Goal: Task Accomplishment & Management: Use online tool/utility

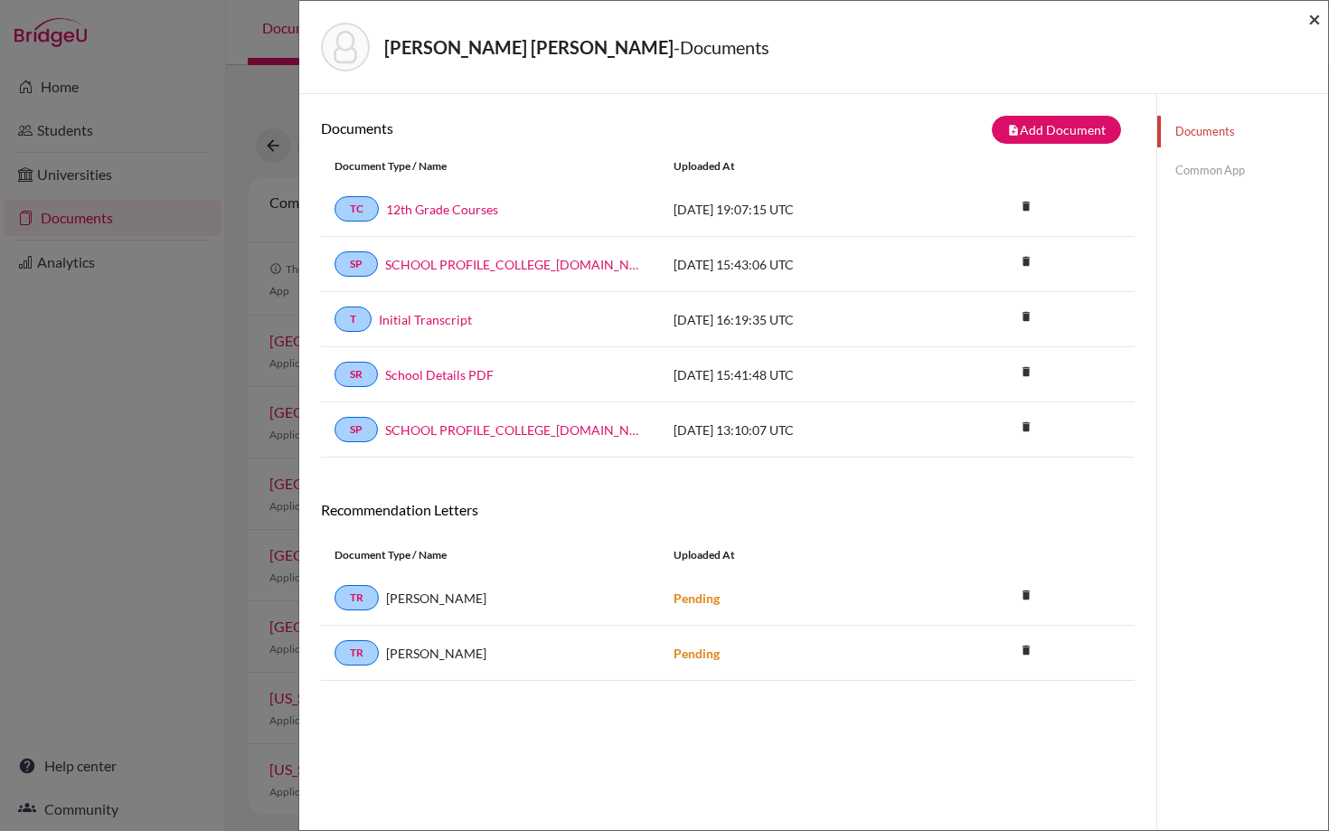
click at [1315, 23] on span "×" at bounding box center [1314, 18] width 13 height 26
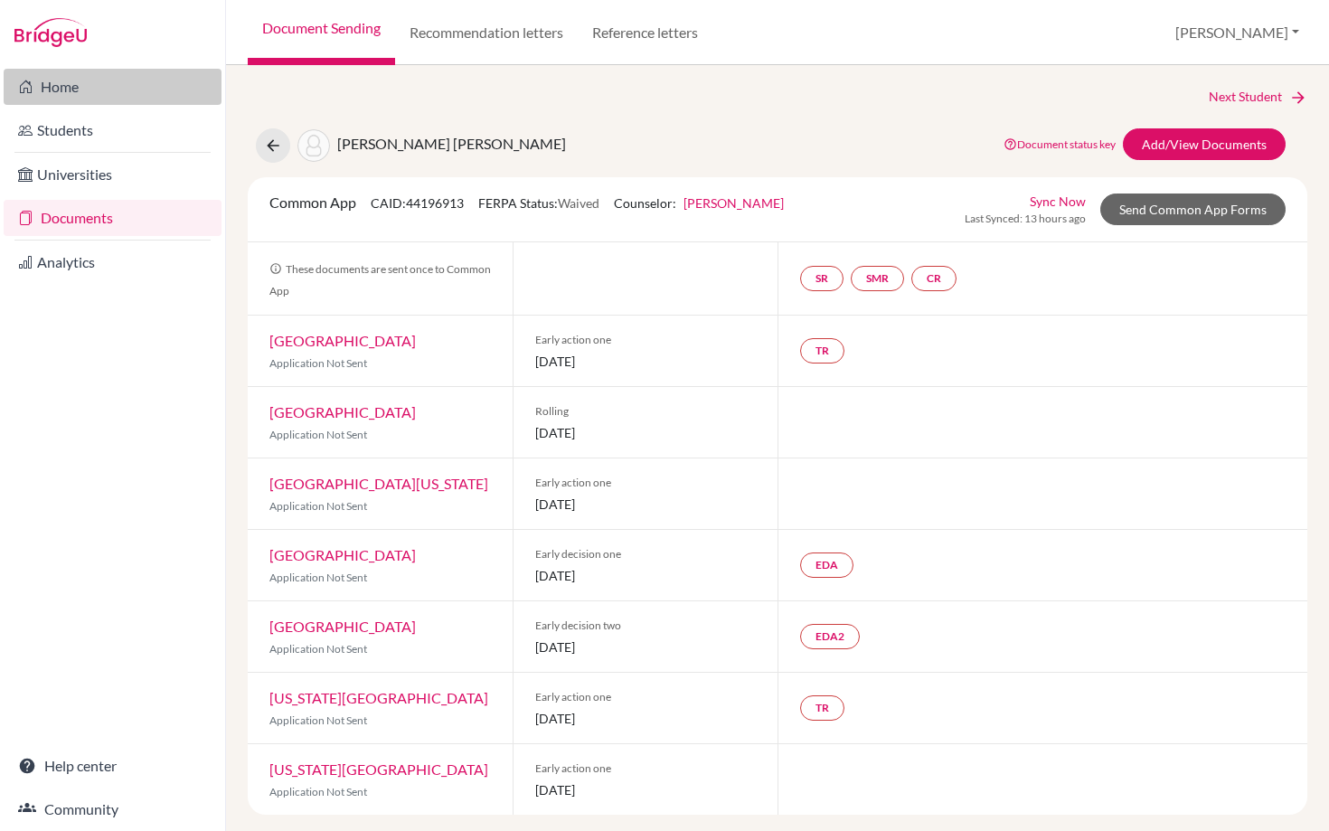
click at [57, 85] on link "Home" at bounding box center [113, 87] width 218 height 36
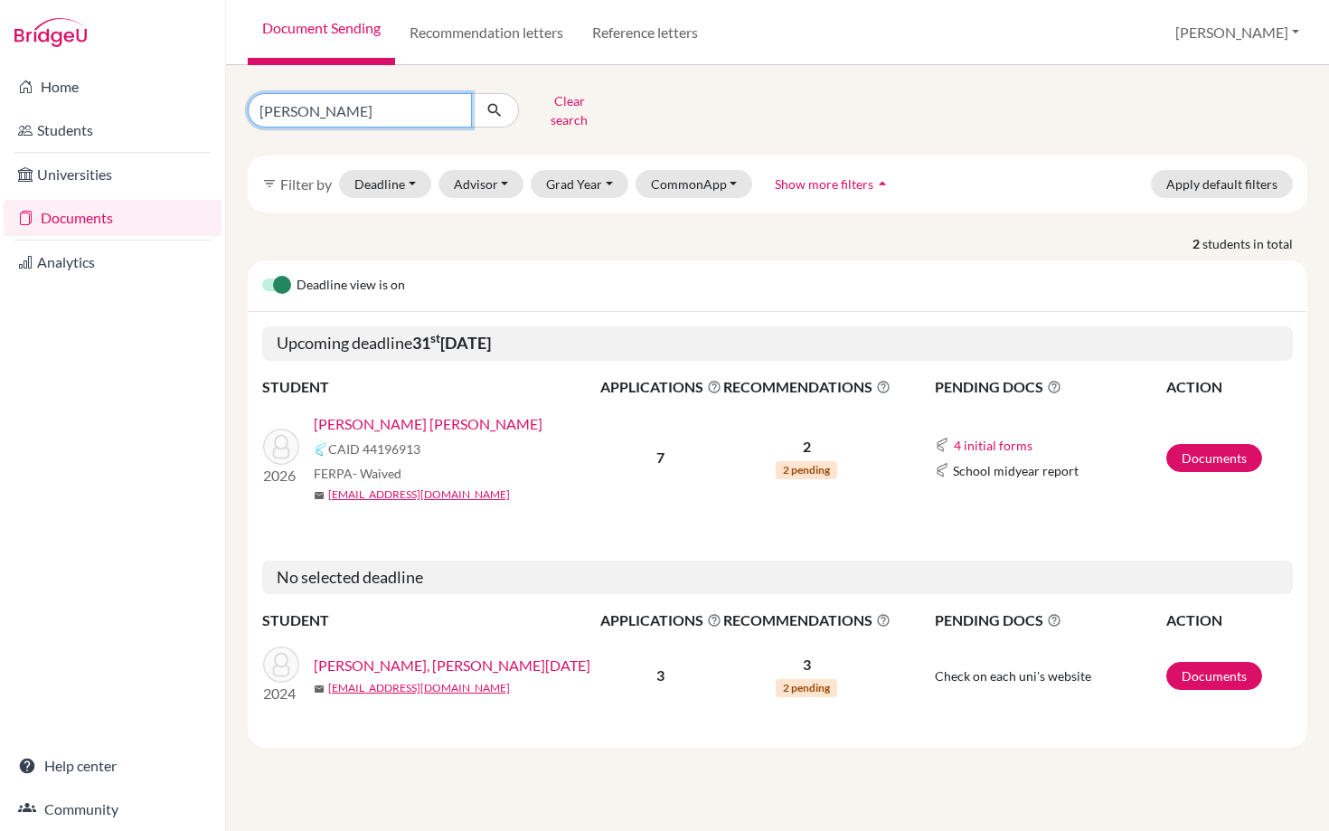
drag, startPoint x: 338, startPoint y: 113, endPoint x: 243, endPoint y: 113, distance: 94.9
click at [243, 113] on div "eugenia Clear search" at bounding box center [415, 110] width 363 height 47
drag, startPoint x: 331, startPoint y: 103, endPoint x: 247, endPoint y: 104, distance: 84.1
click at [248, 104] on input "eugenia" at bounding box center [360, 110] width 224 height 34
type input "claire"
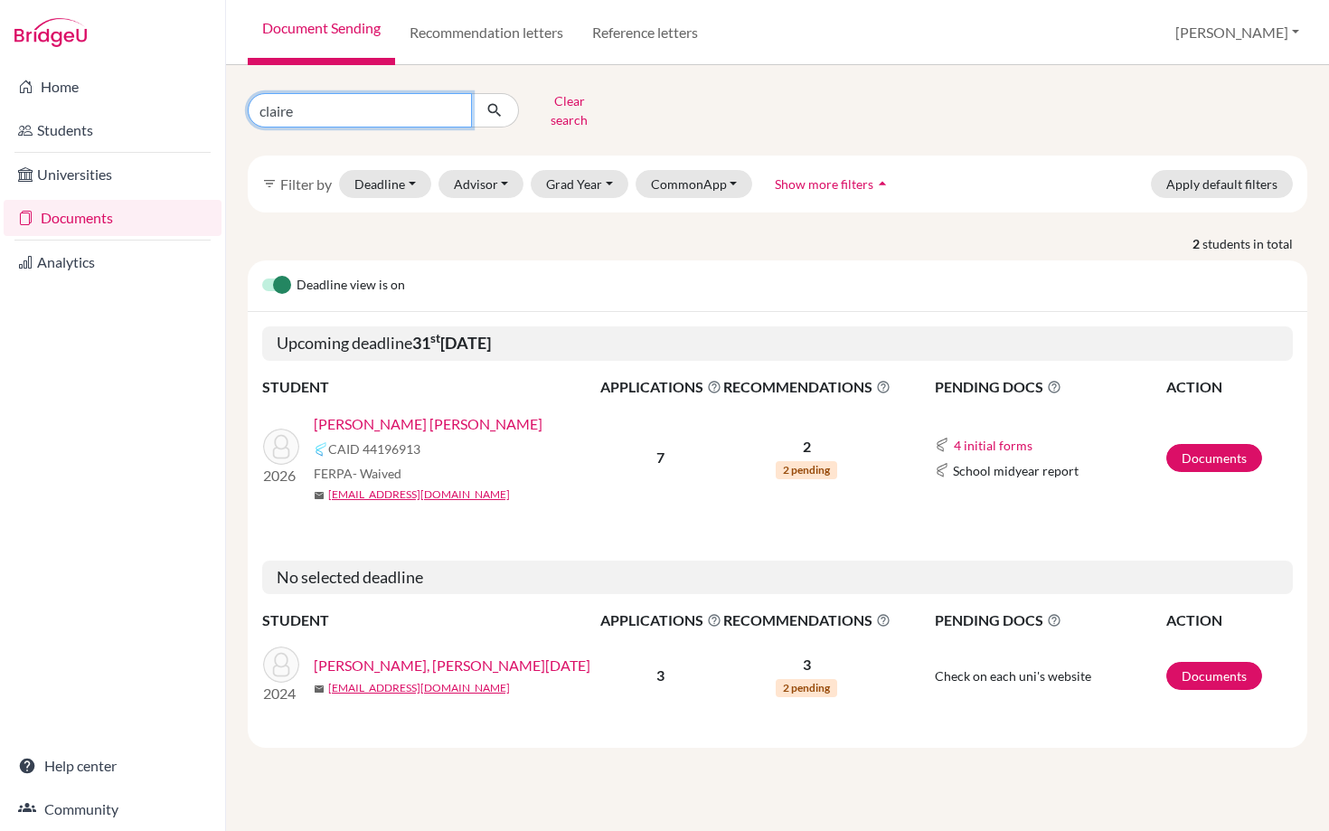
click button "submit" at bounding box center [495, 110] width 48 height 34
click at [431, 416] on link "Poncon [PERSON_NAME] [PERSON_NAME]" at bounding box center [453, 424] width 279 height 22
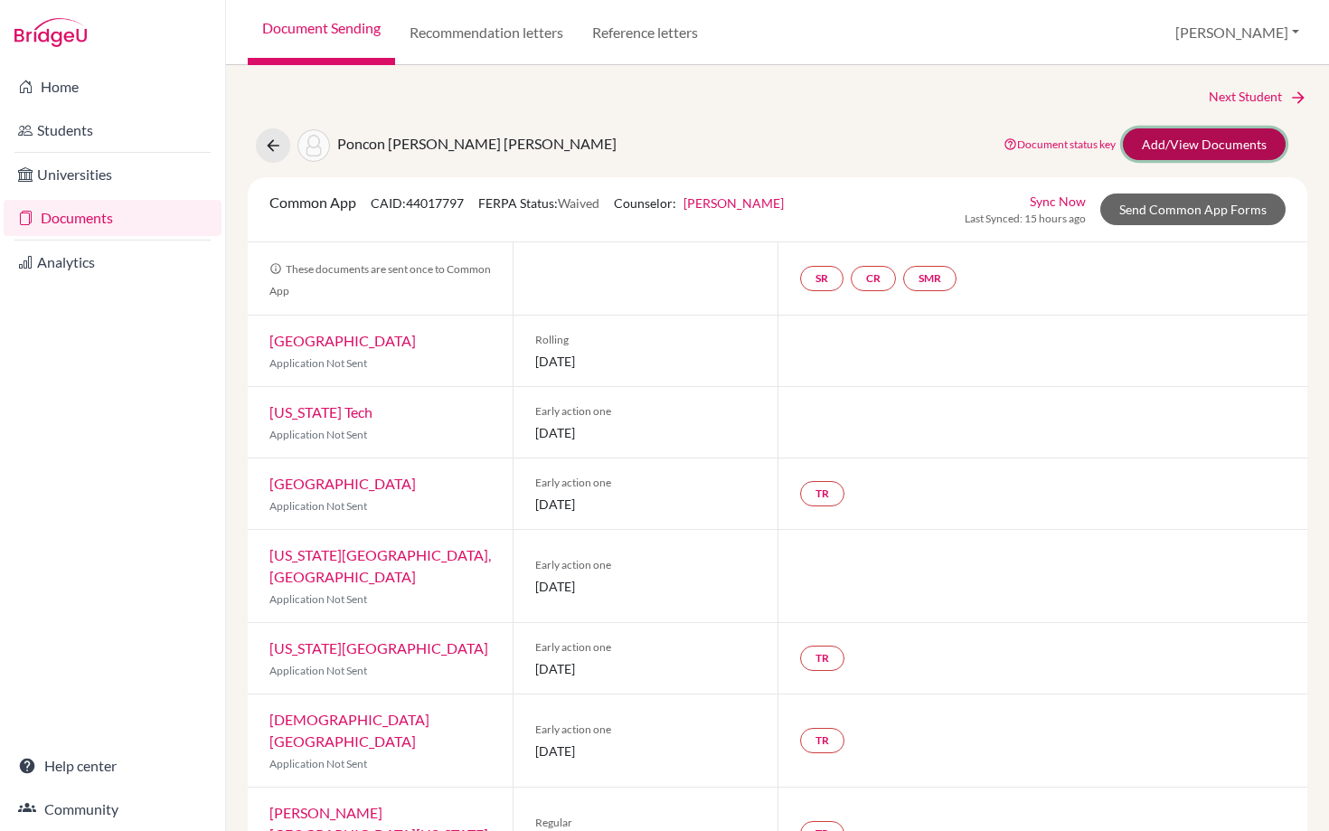
click at [1201, 147] on link "Add/View Documents" at bounding box center [1204, 144] width 163 height 32
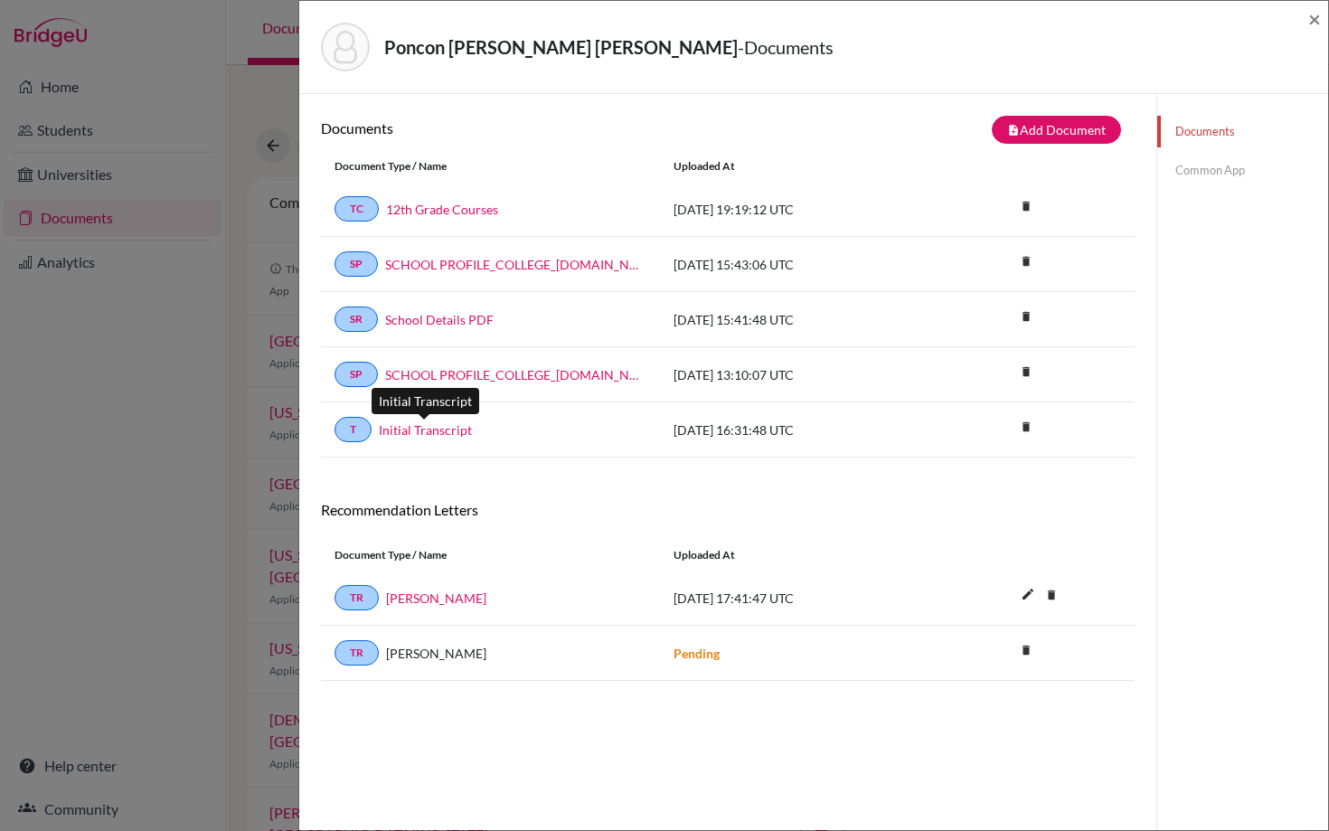
click at [424, 432] on link "Initial Transcript" at bounding box center [425, 429] width 93 height 19
click at [1314, 14] on span "×" at bounding box center [1314, 18] width 13 height 26
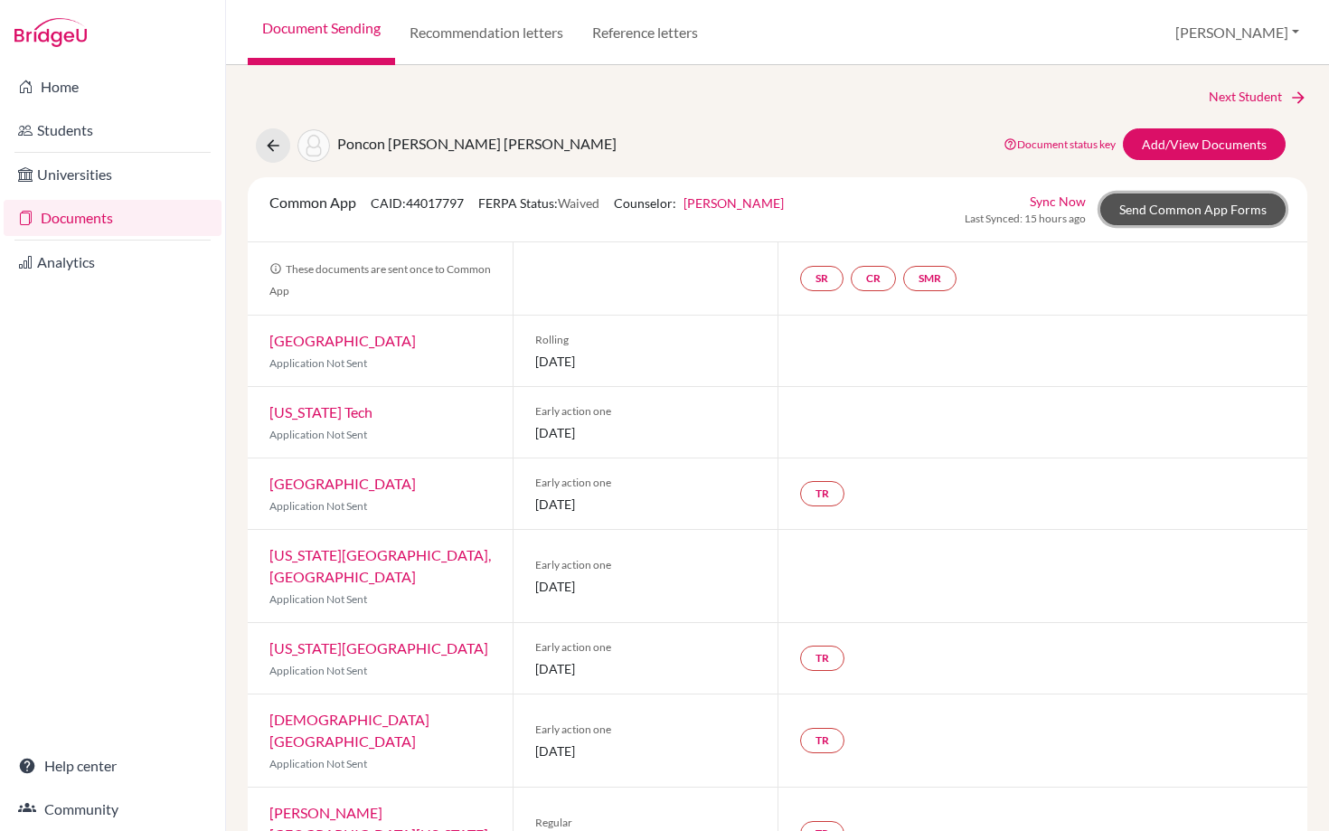
click at [1178, 208] on link "Send Common App Forms" at bounding box center [1192, 209] width 185 height 32
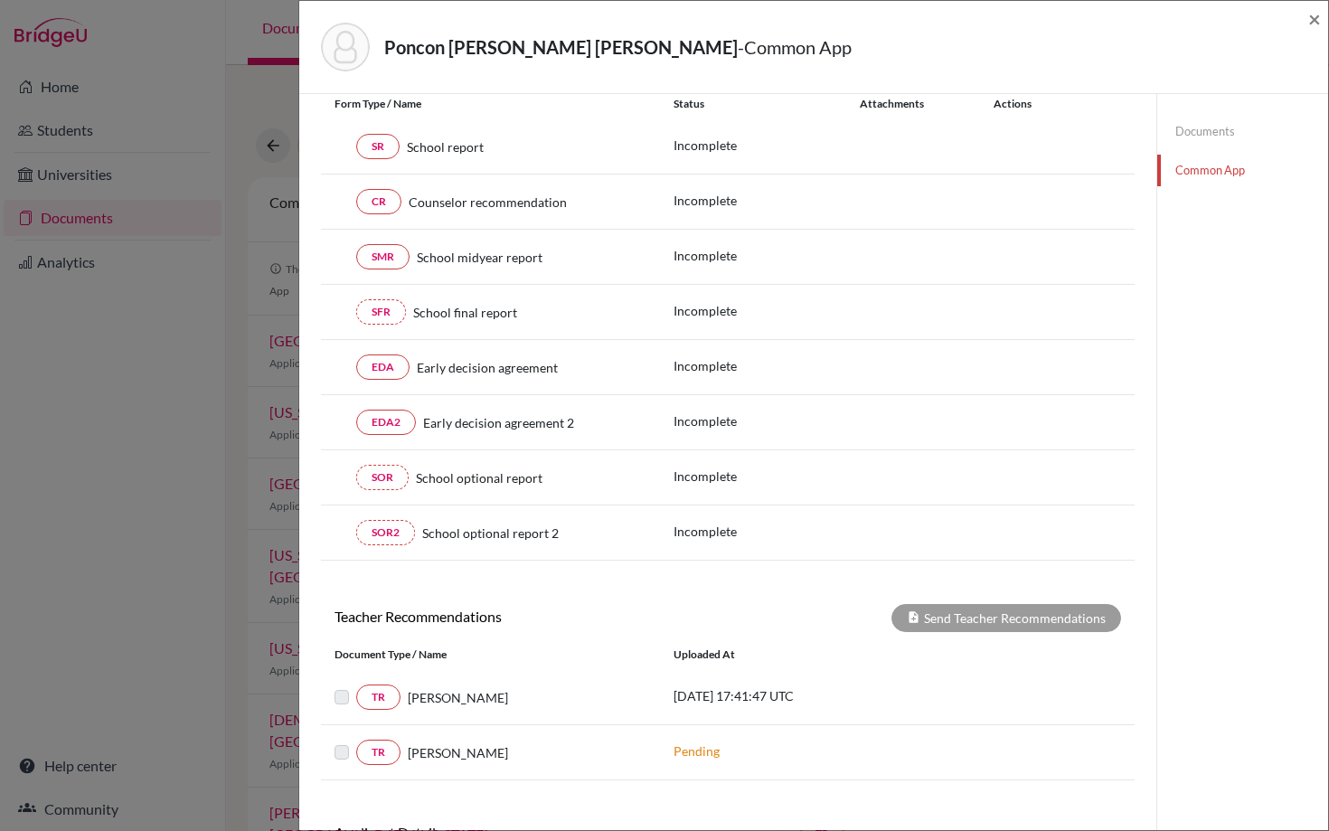
scroll to position [364, 0]
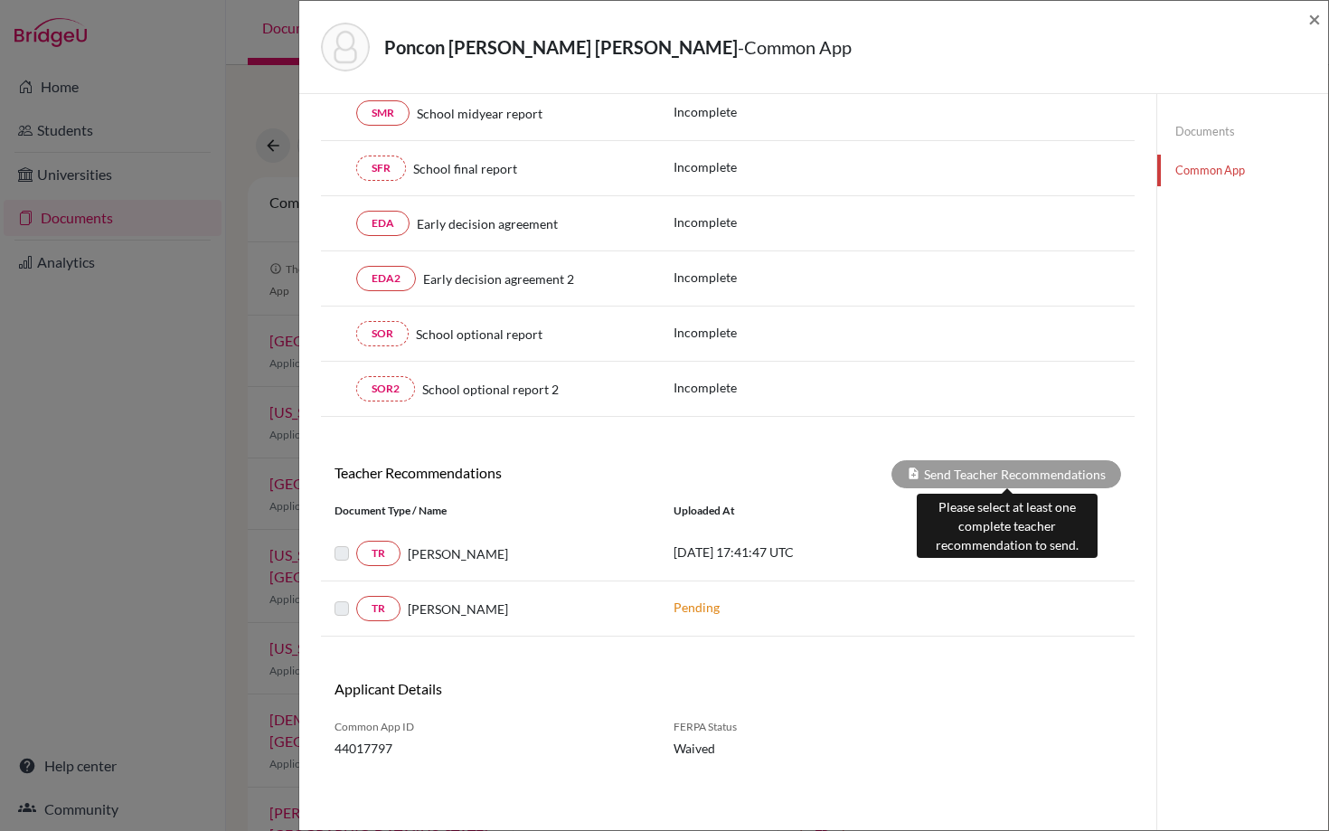
click at [1003, 468] on div "Send Teacher Recommendations" at bounding box center [1006, 474] width 230 height 28
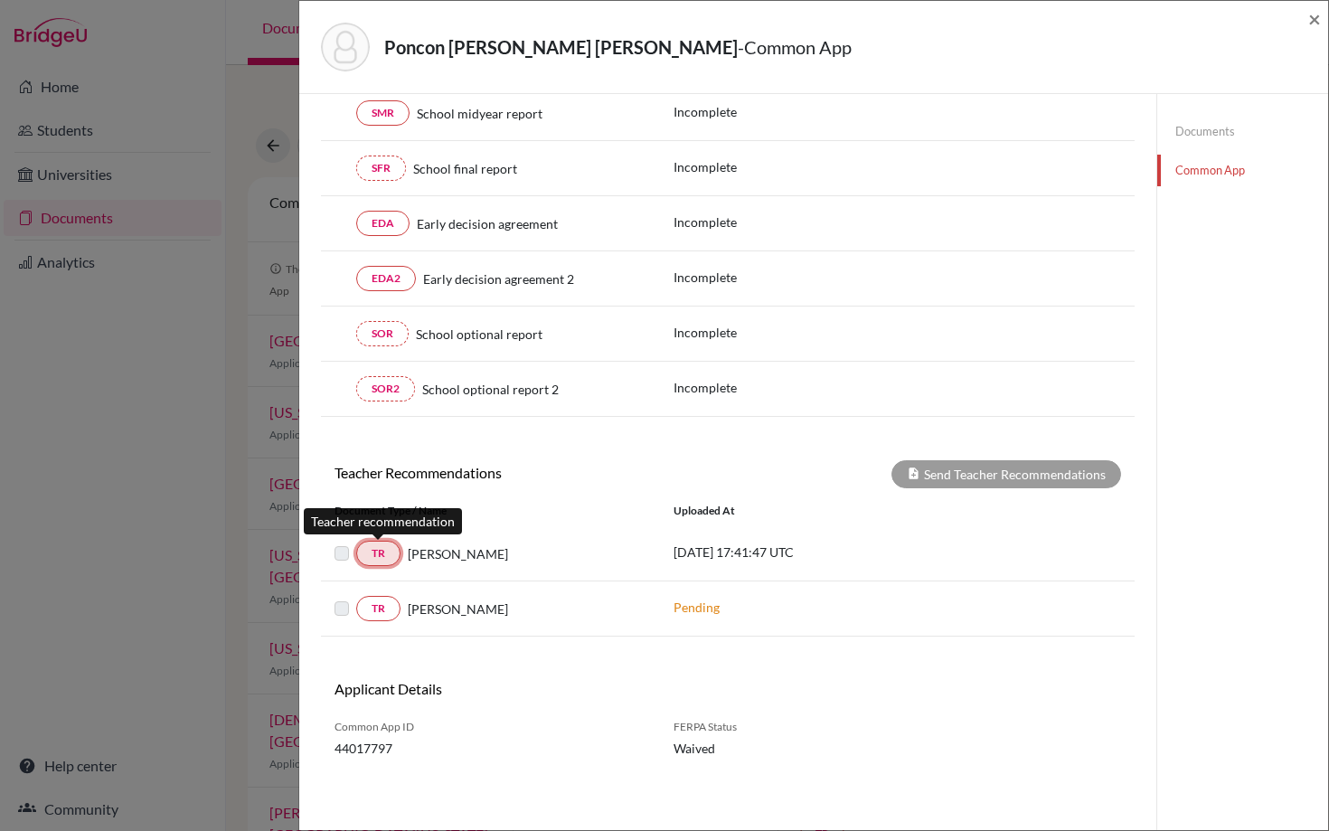
click at [392, 551] on link "TR" at bounding box center [378, 553] width 44 height 25
click at [178, 22] on div "[PERSON_NAME] [PERSON_NAME] - Common App × × Counselor Profile required Please …" at bounding box center [664, 415] width 1329 height 831
click at [1312, 21] on span "×" at bounding box center [1314, 18] width 13 height 26
